Goal: Information Seeking & Learning: Learn about a topic

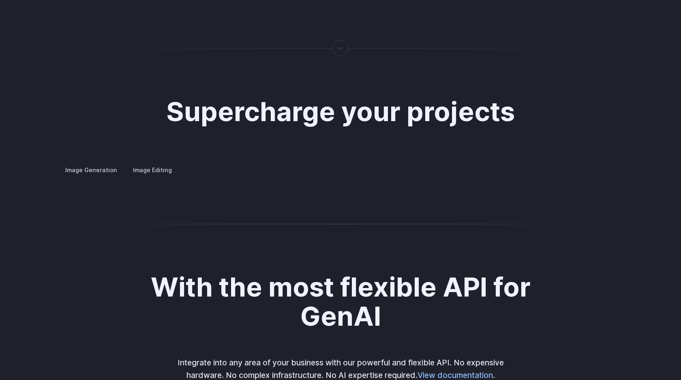
scroll to position [1500, 0]
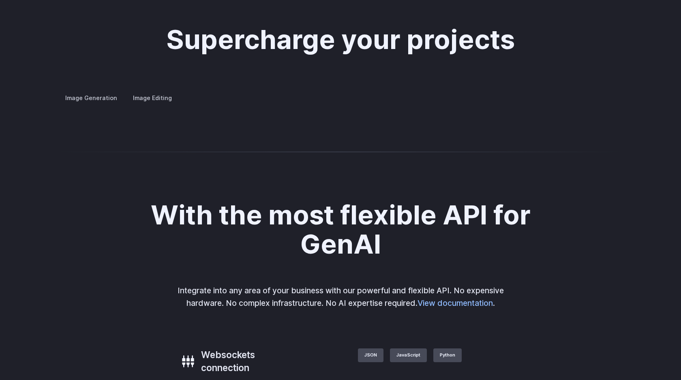
click at [0, 0] on summary "Concept design" at bounding box center [0, 0] width 0 height 0
click at [0, 0] on summary "Creative styling" at bounding box center [0, 0] width 0 height 0
click at [0, 0] on summary "Architecture" at bounding box center [0, 0] width 0 height 0
click at [0, 0] on details "Product design Quickly design and visualize new product lines, accessories, or …" at bounding box center [0, 0] width 0 height 0
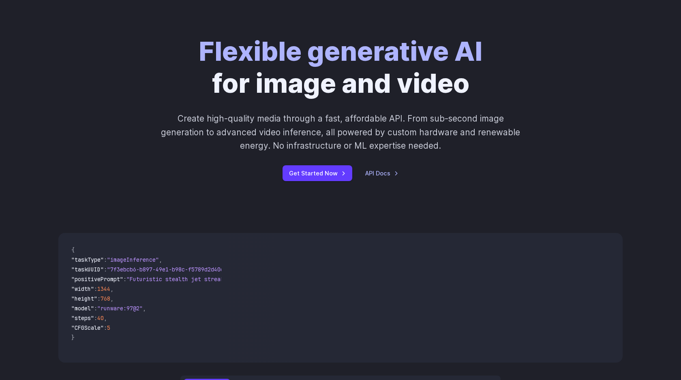
scroll to position [0, 0]
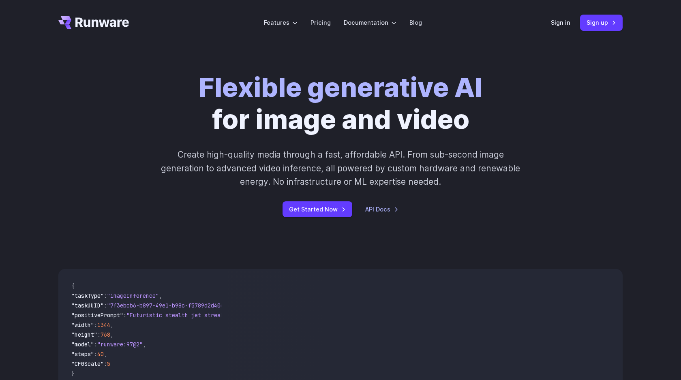
click at [213, 240] on div "Flexible generative AI for image and video Create high-quality media through a …" at bounding box center [340, 144] width 681 height 198
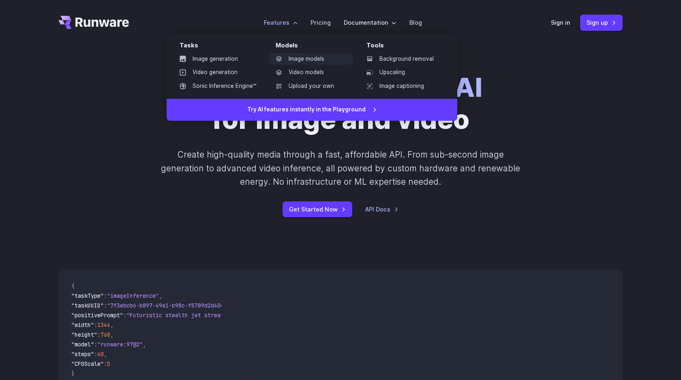
click at [297, 60] on link "Image models" at bounding box center [311, 59] width 84 height 12
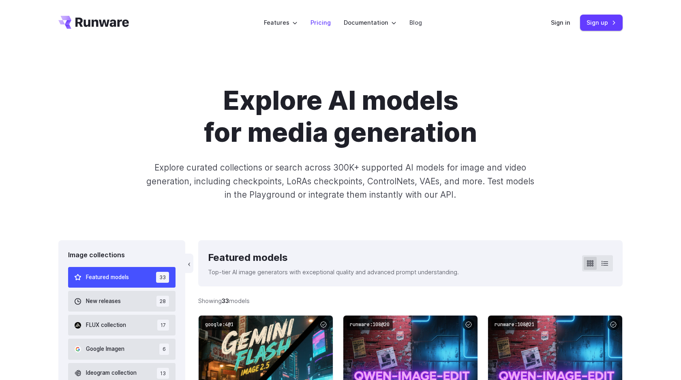
click at [324, 25] on link "Pricing" at bounding box center [320, 22] width 20 height 9
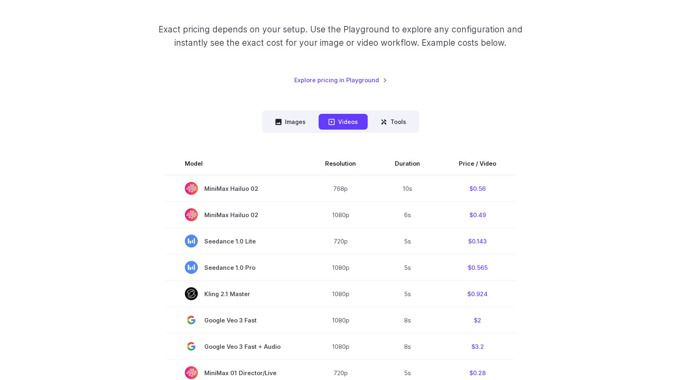
scroll to position [121, 0]
click at [302, 122] on button "Images" at bounding box center [290, 121] width 50 height 16
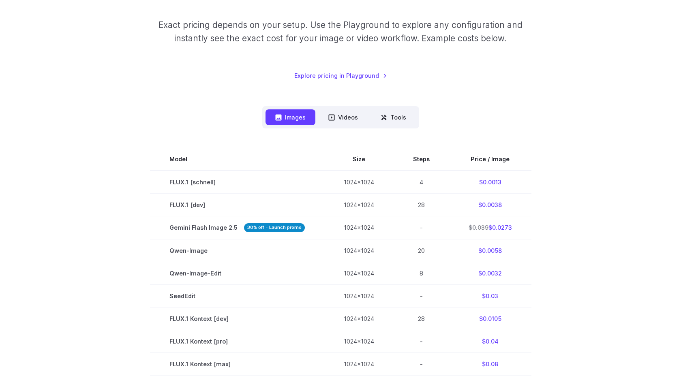
scroll to position [0, 0]
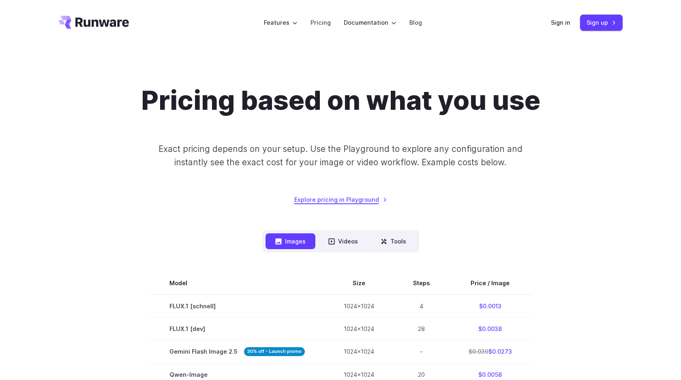
click at [349, 200] on link "Explore pricing in Playground" at bounding box center [340, 199] width 93 height 9
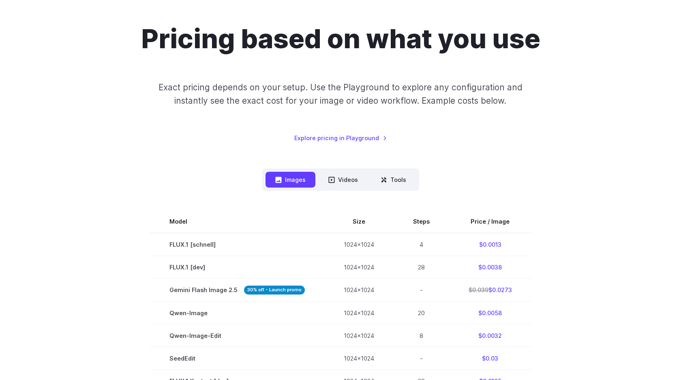
scroll to position [75, 0]
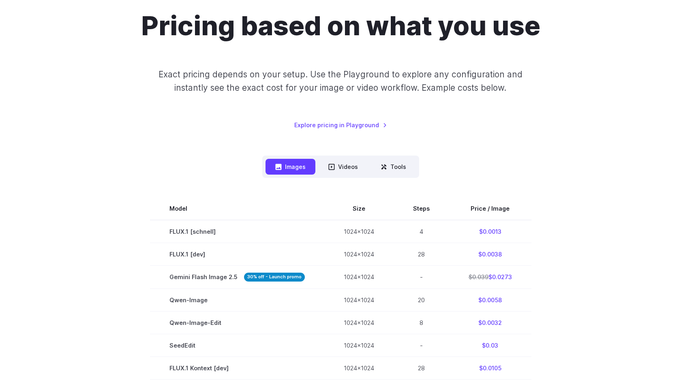
click at [402, 175] on nav "Images Videos Tools ****** ****** *****" at bounding box center [340, 167] width 157 height 22
click at [392, 167] on button "Tools" at bounding box center [393, 167] width 45 height 16
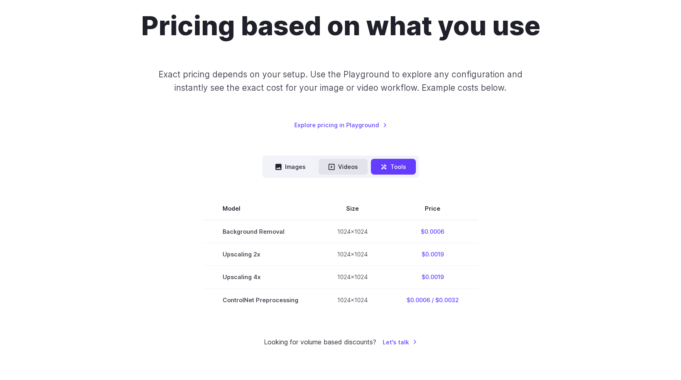
click at [352, 170] on button "Videos" at bounding box center [342, 167] width 49 height 16
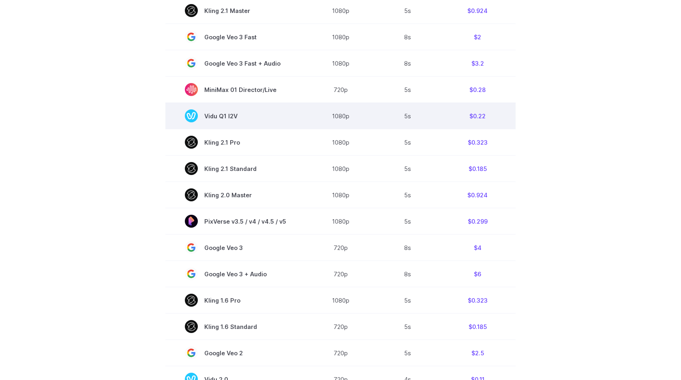
scroll to position [0, 0]
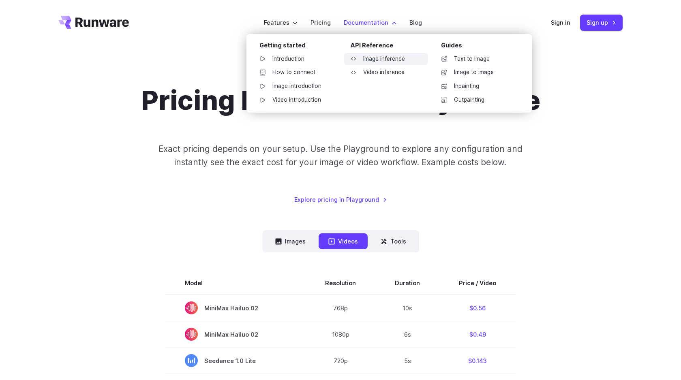
click at [373, 62] on link "Image inference" at bounding box center [385, 59] width 84 height 12
